Goal: Navigation & Orientation: Understand site structure

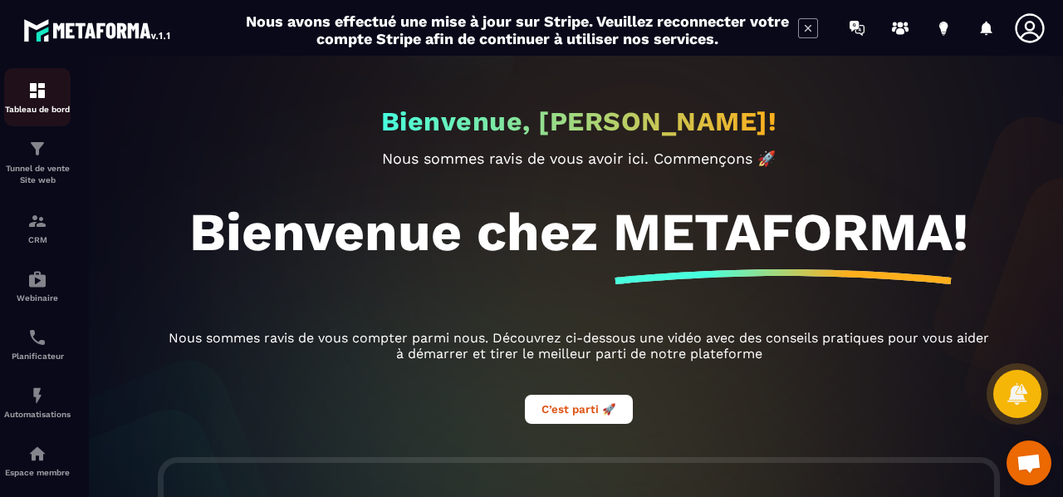
click at [38, 107] on p "Tableau de bord" at bounding box center [37, 109] width 66 height 9
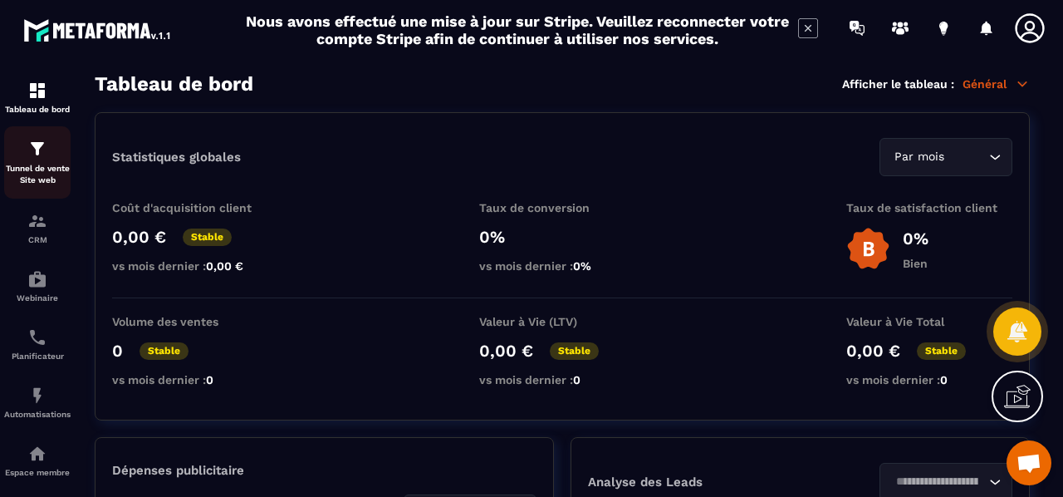
click at [37, 154] on img at bounding box center [37, 149] width 20 height 20
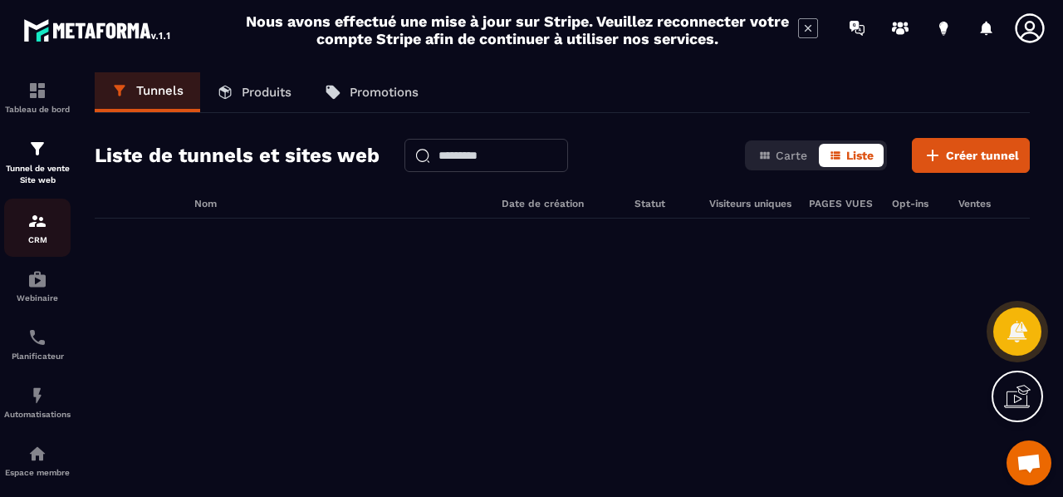
click at [35, 229] on img at bounding box center [37, 221] width 20 height 20
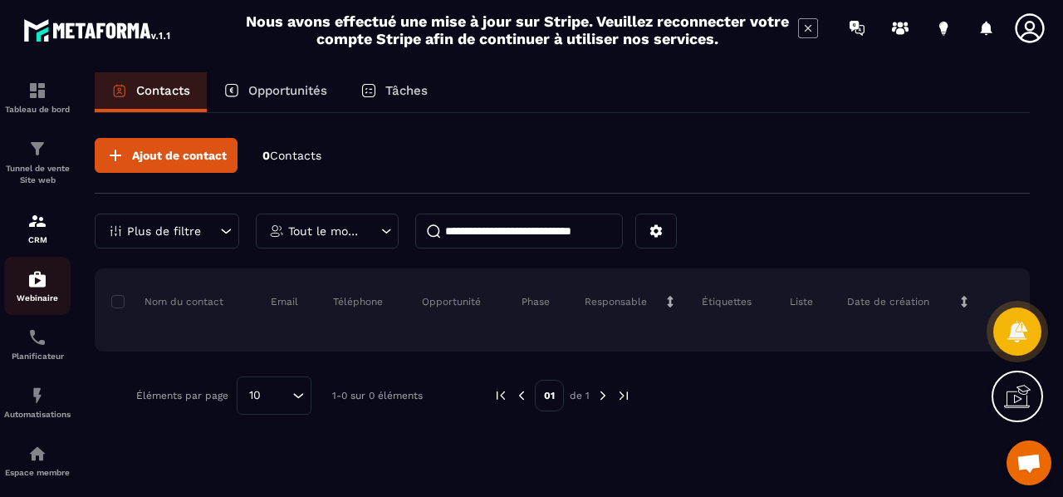
click at [35, 276] on img at bounding box center [37, 279] width 20 height 20
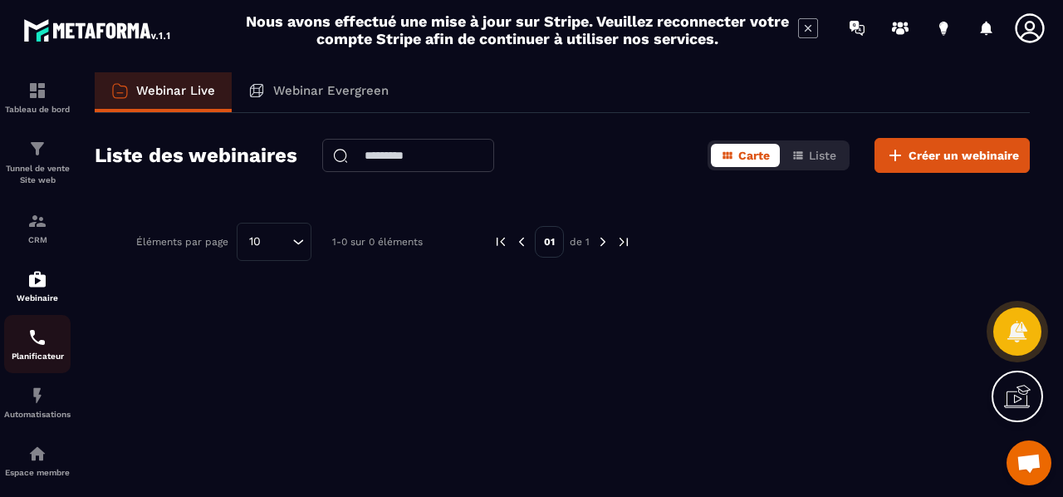
click at [42, 335] on img at bounding box center [37, 337] width 20 height 20
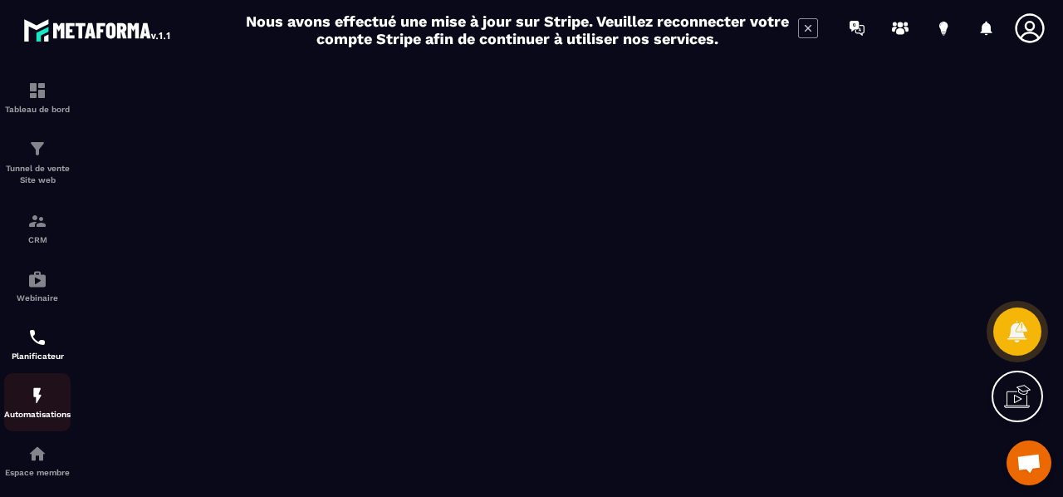
click at [41, 403] on img at bounding box center [37, 395] width 20 height 20
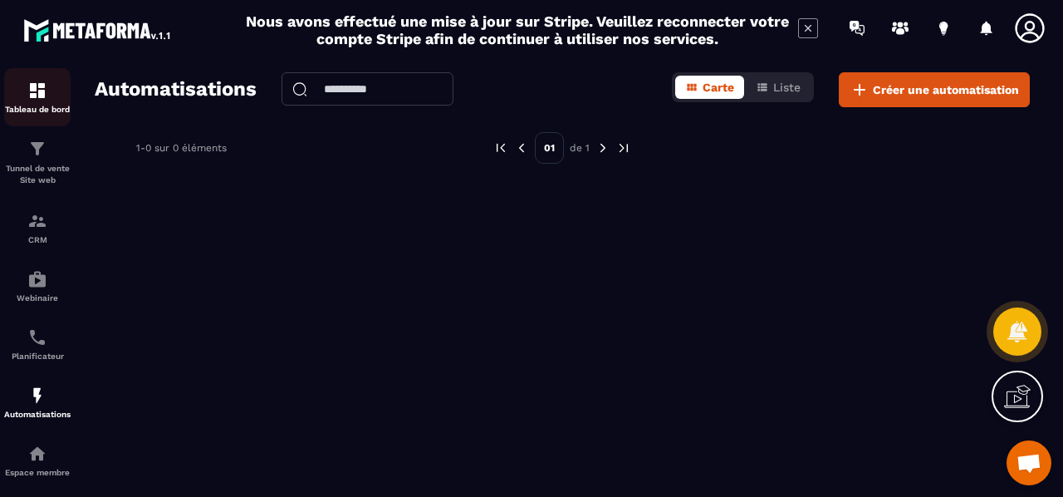
click at [39, 94] on img at bounding box center [37, 91] width 20 height 20
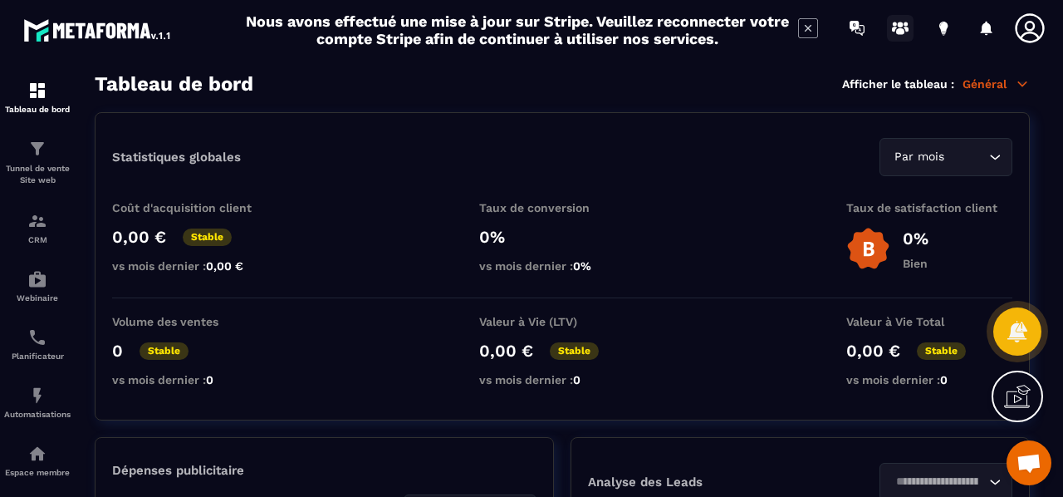
click at [892, 27] on icon at bounding box center [894, 29] width 5 height 5
